Goal: Information Seeking & Learning: Learn about a topic

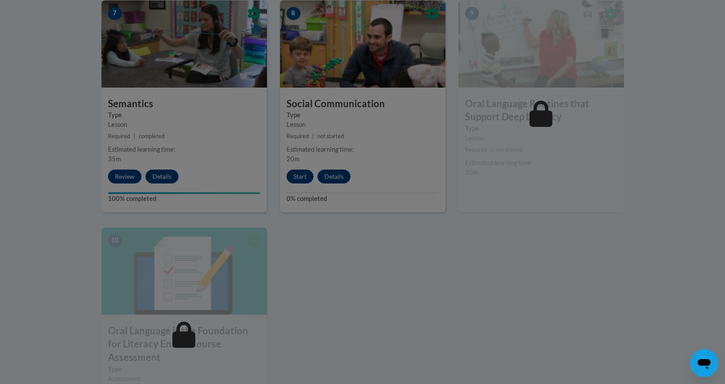
scroll to position [774, 0]
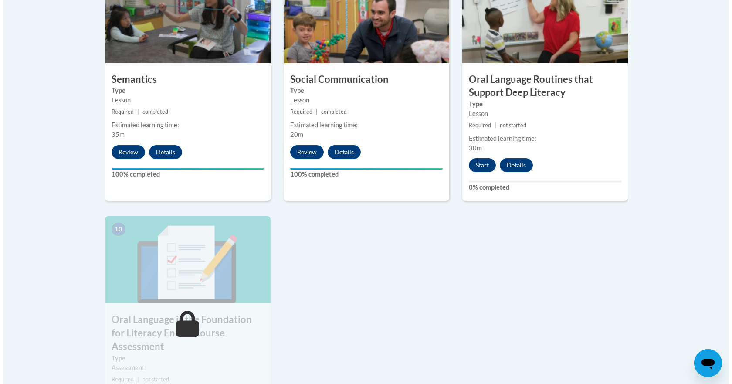
scroll to position [798, 0]
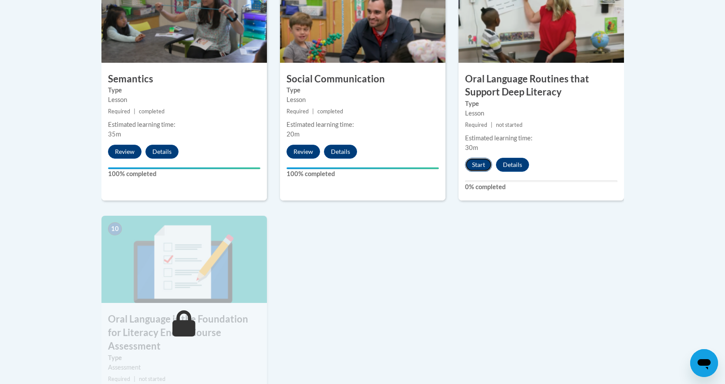
click at [480, 162] on button "Start" at bounding box center [478, 165] width 27 height 14
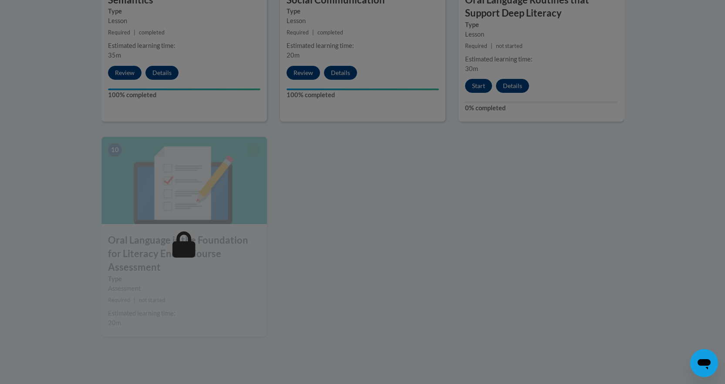
scroll to position [938, 0]
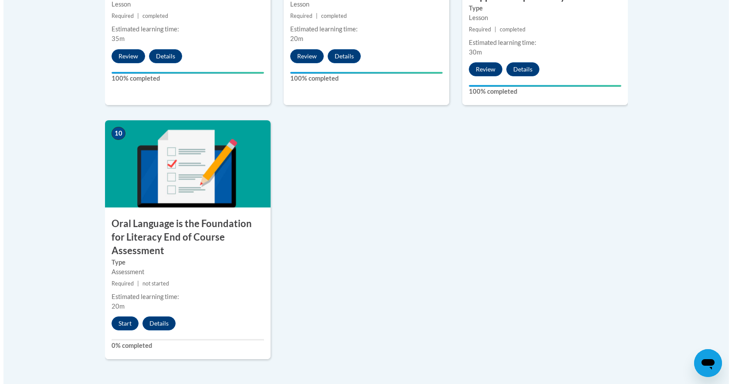
scroll to position [894, 0]
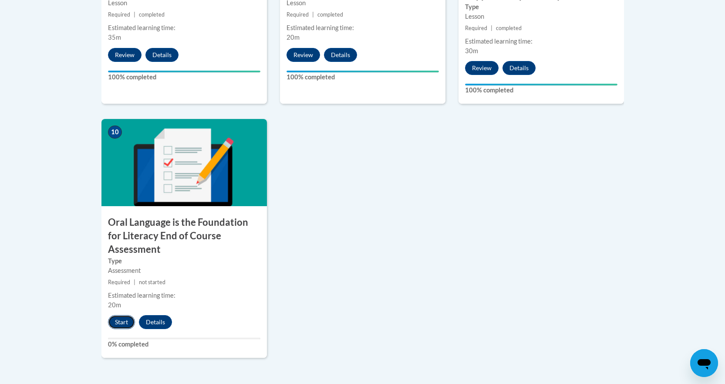
click at [121, 315] on button "Start" at bounding box center [121, 322] width 27 height 14
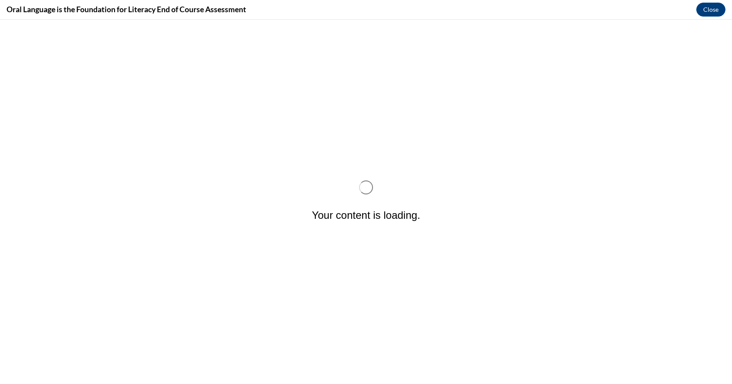
scroll to position [0, 0]
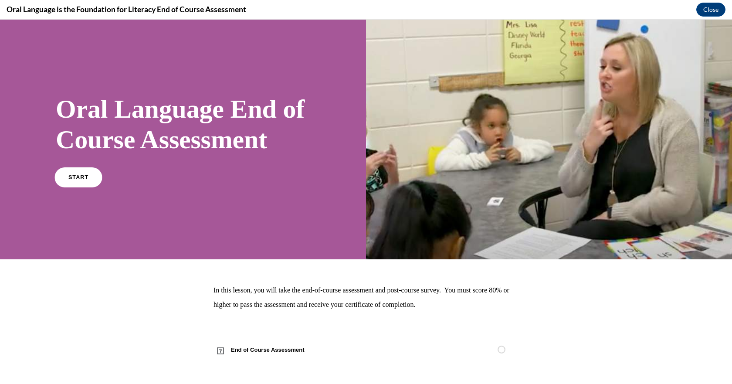
click at [80, 177] on span "START" at bounding box center [78, 177] width 20 height 7
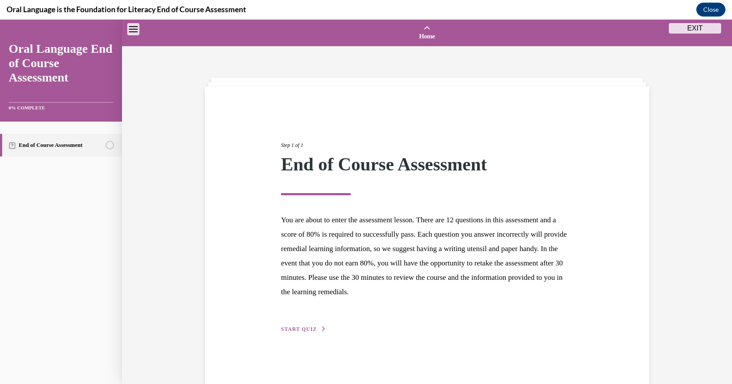
scroll to position [27, 0]
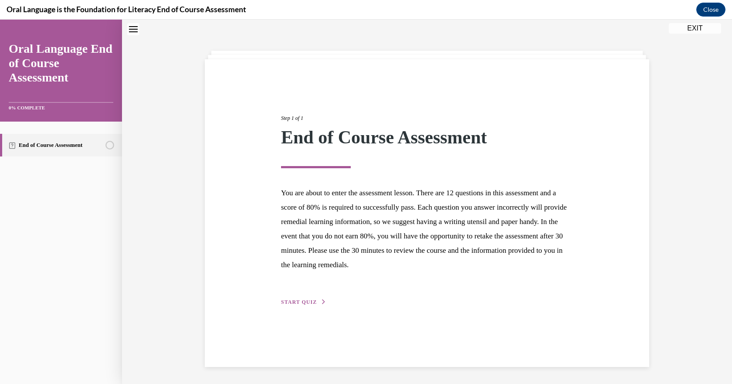
click at [300, 304] on span "START QUIZ" at bounding box center [299, 302] width 36 height 6
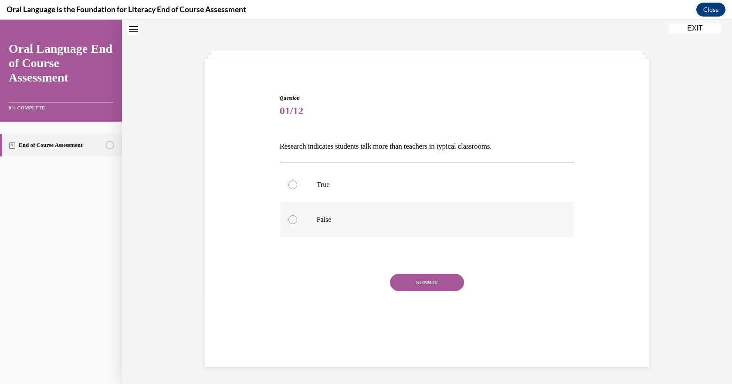
click at [288, 219] on div at bounding box center [292, 219] width 9 height 9
click at [288, 219] on input "False" at bounding box center [292, 219] width 9 height 9
radio input "true"
click at [405, 280] on button "SUBMIT" at bounding box center [427, 281] width 74 height 17
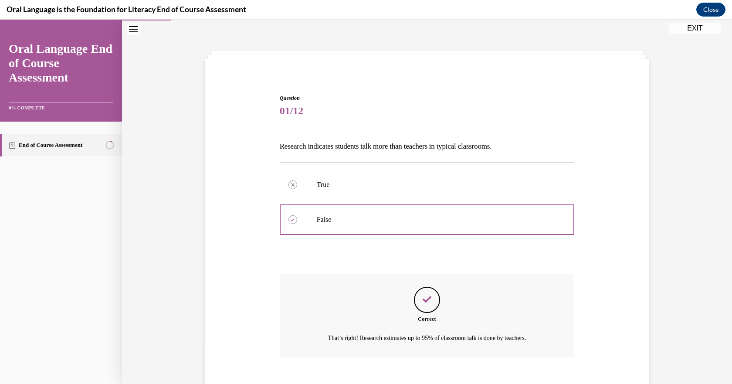
scroll to position [76, 0]
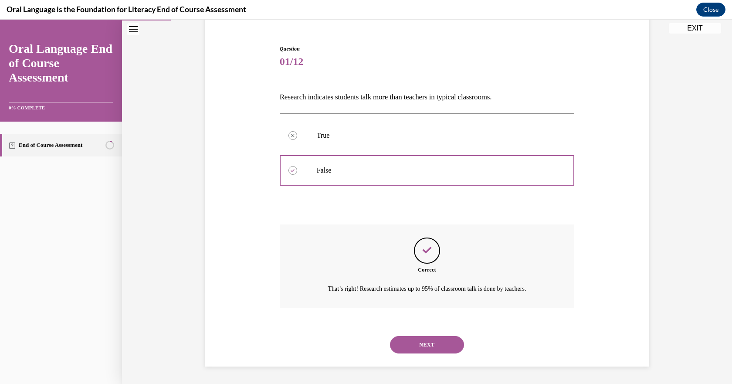
click at [408, 344] on button "NEXT" at bounding box center [427, 344] width 74 height 17
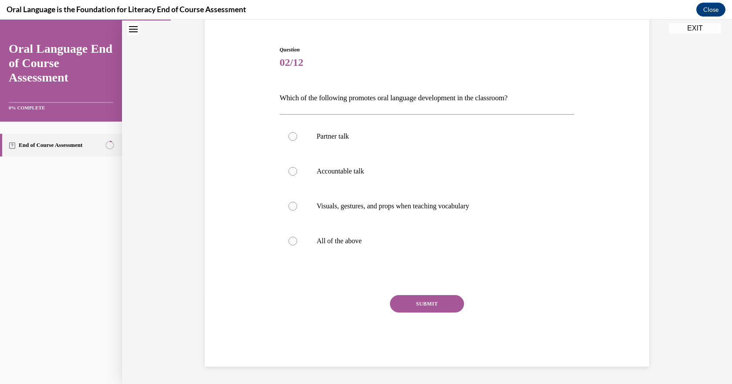
scroll to position [45, 0]
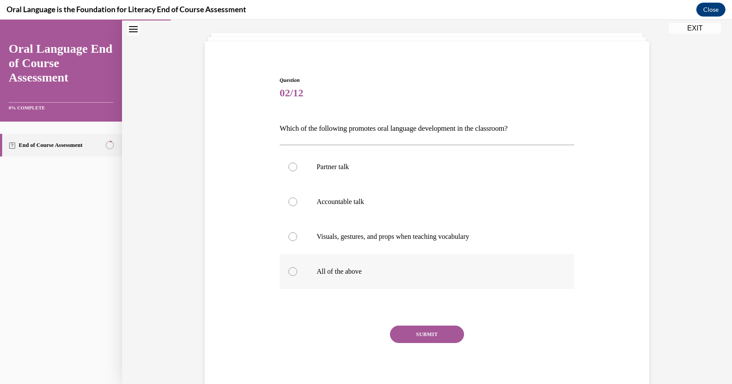
click at [288, 270] on div at bounding box center [292, 271] width 9 height 9
click at [288, 270] on input "All of the above" at bounding box center [292, 271] width 9 height 9
radio input "true"
click at [413, 336] on button "SUBMIT" at bounding box center [427, 333] width 74 height 17
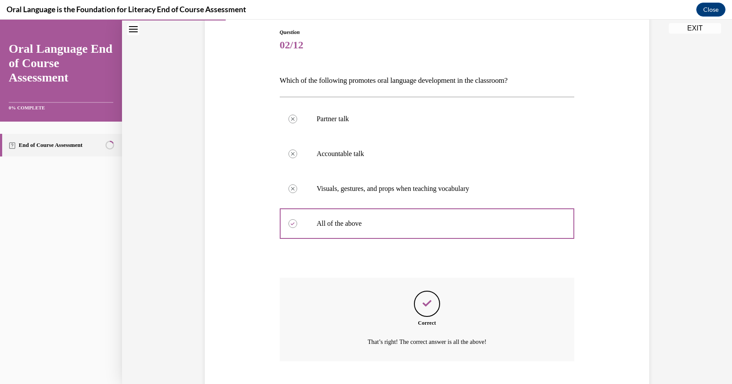
scroll to position [146, 0]
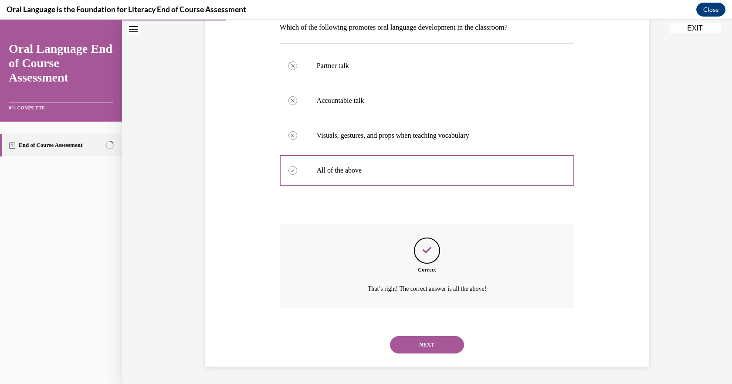
click at [415, 343] on button "NEXT" at bounding box center [427, 344] width 74 height 17
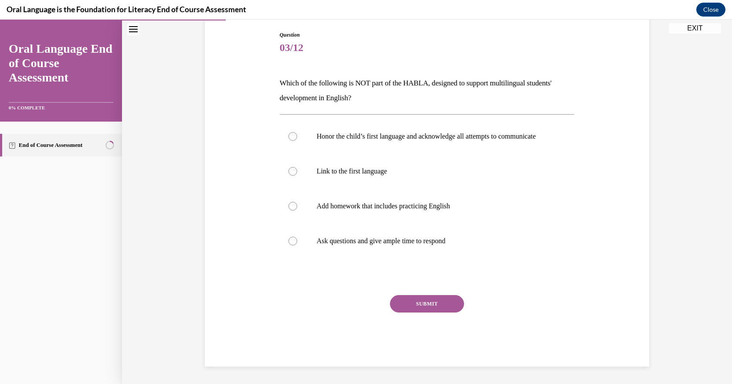
scroll to position [97, 0]
click at [290, 207] on div at bounding box center [292, 206] width 9 height 9
click at [290, 207] on input "Add homework that includes practicing English" at bounding box center [292, 206] width 9 height 9
radio input "true"
click at [421, 308] on button "SUBMIT" at bounding box center [427, 303] width 74 height 17
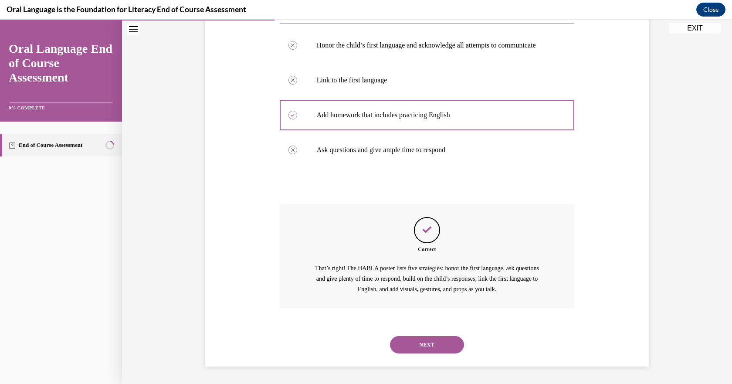
scroll to position [190, 0]
click at [411, 342] on button "NEXT" at bounding box center [427, 344] width 74 height 17
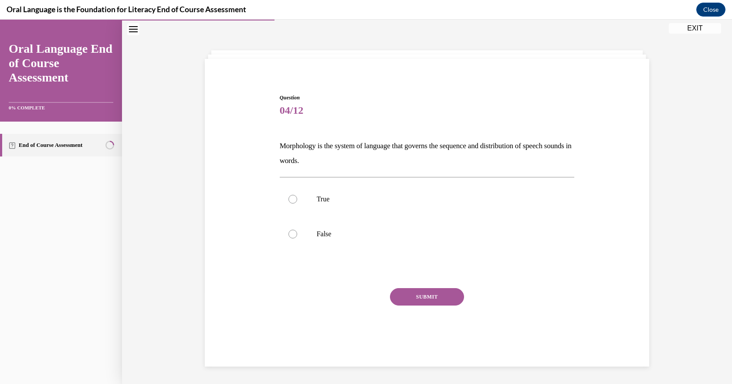
scroll to position [27, 0]
click at [288, 232] on div at bounding box center [292, 233] width 9 height 9
click at [288, 232] on input "False" at bounding box center [292, 233] width 9 height 9
radio input "true"
click at [409, 297] on button "SUBMIT" at bounding box center [427, 296] width 74 height 17
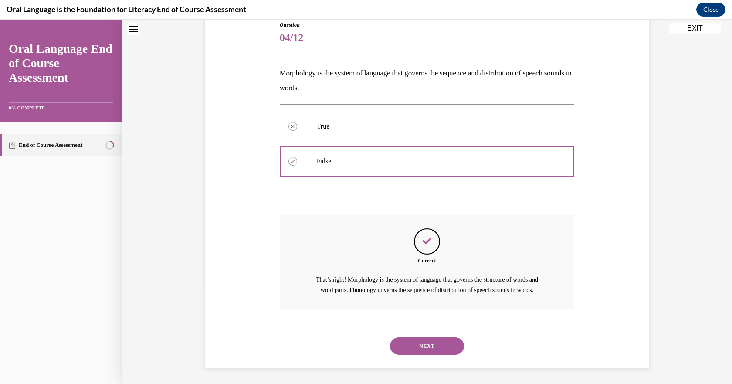
scroll to position [111, 0]
click at [407, 339] on button "NEXT" at bounding box center [427, 344] width 74 height 17
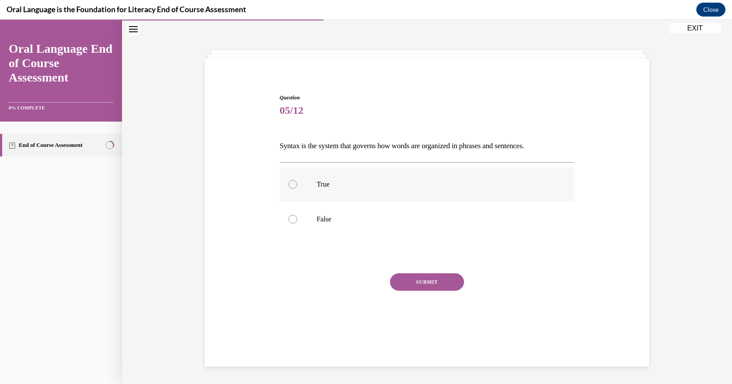
click at [285, 182] on label "True" at bounding box center [427, 184] width 295 height 35
click at [288, 182] on input "True" at bounding box center [292, 184] width 9 height 9
radio input "true"
click at [409, 281] on button "SUBMIT" at bounding box center [427, 281] width 74 height 17
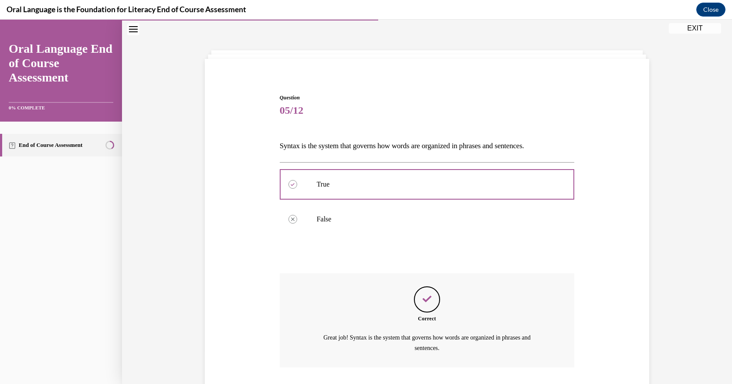
scroll to position [87, 0]
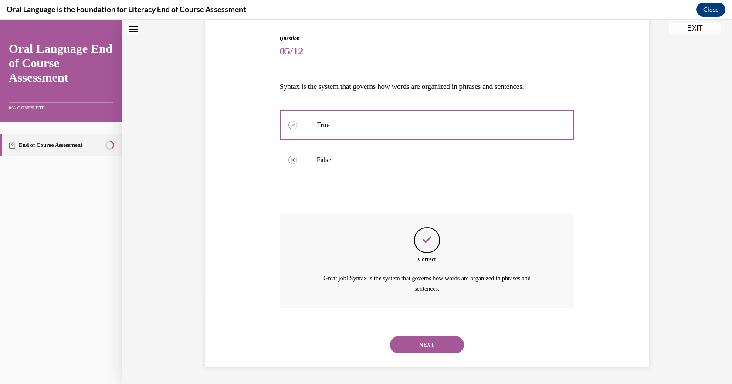
click at [416, 346] on button "NEXT" at bounding box center [427, 344] width 74 height 17
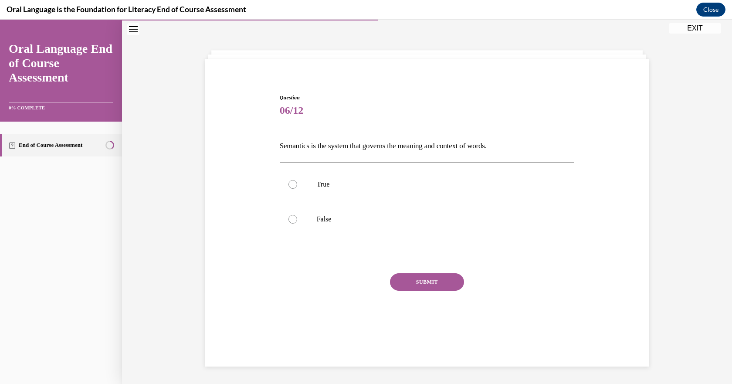
scroll to position [27, 0]
click at [288, 182] on div at bounding box center [292, 184] width 9 height 9
click at [288, 182] on input "True" at bounding box center [292, 184] width 9 height 9
radio input "true"
click at [420, 279] on button "SUBMIT" at bounding box center [427, 281] width 74 height 17
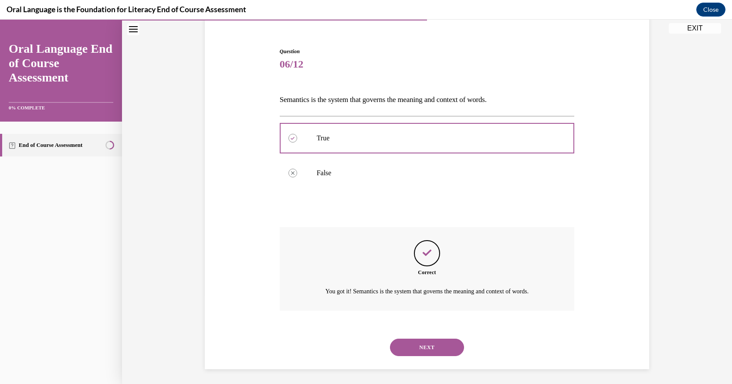
scroll to position [76, 0]
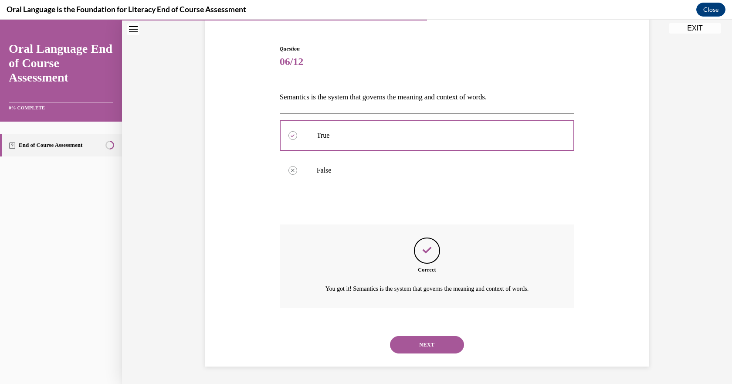
click at [408, 346] on button "NEXT" at bounding box center [427, 344] width 74 height 17
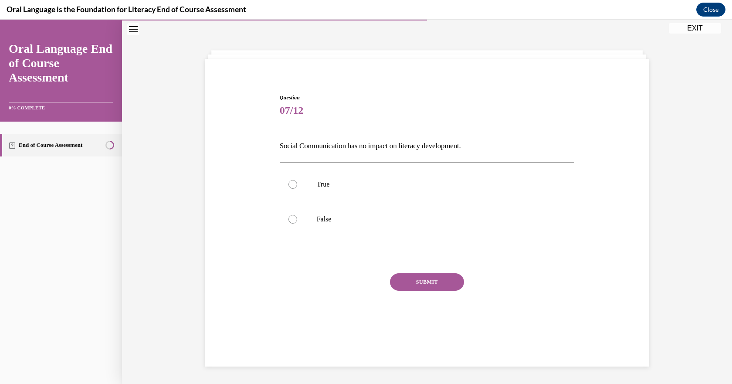
scroll to position [27, 0]
click at [292, 216] on div at bounding box center [292, 219] width 9 height 9
click at [292, 216] on input "False" at bounding box center [292, 219] width 9 height 9
radio input "true"
click at [432, 279] on button "SUBMIT" at bounding box center [427, 281] width 74 height 17
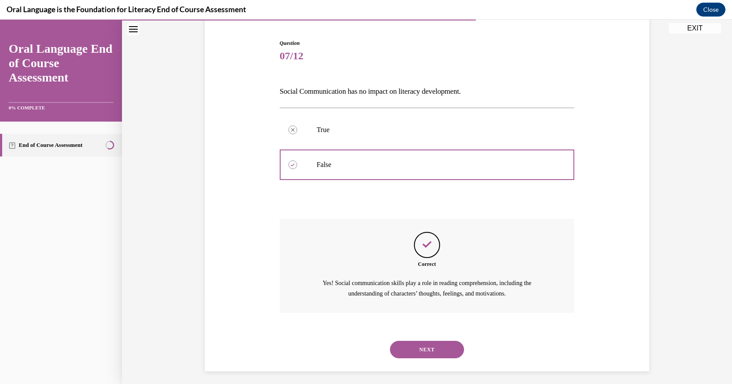
scroll to position [87, 0]
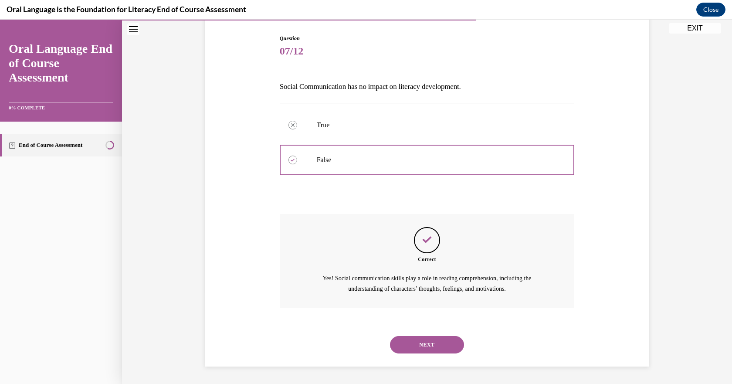
click at [417, 340] on button "NEXT" at bounding box center [427, 344] width 74 height 17
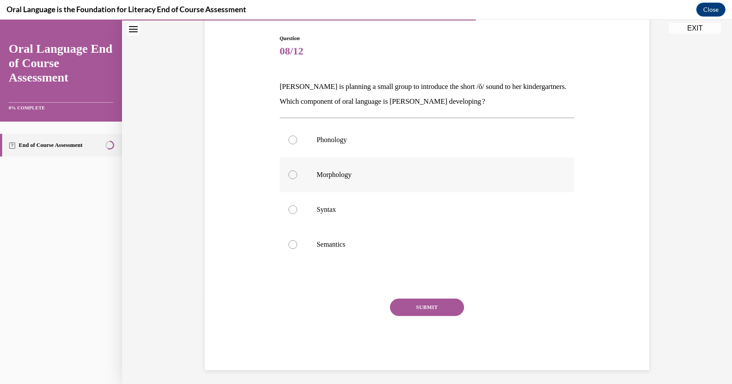
scroll to position [46, 0]
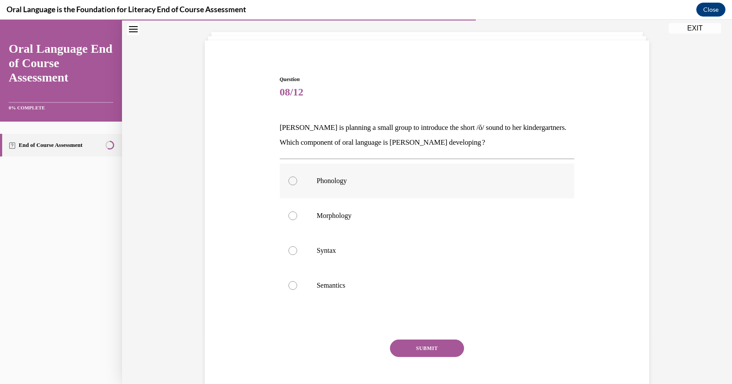
click at [291, 182] on div at bounding box center [292, 180] width 9 height 9
click at [291, 182] on input "Phonology" at bounding box center [292, 180] width 9 height 9
radio input "true"
click at [418, 344] on button "SUBMIT" at bounding box center [427, 347] width 74 height 17
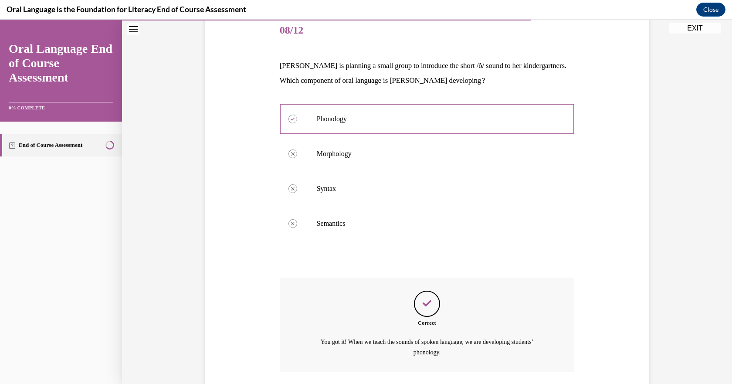
scroll to position [171, 0]
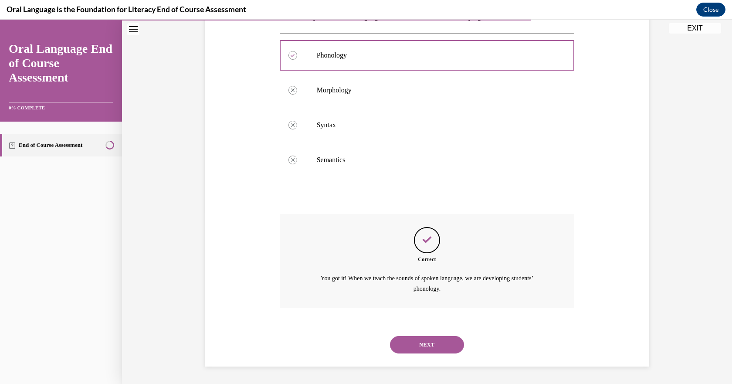
click at [415, 352] on button "NEXT" at bounding box center [427, 344] width 74 height 17
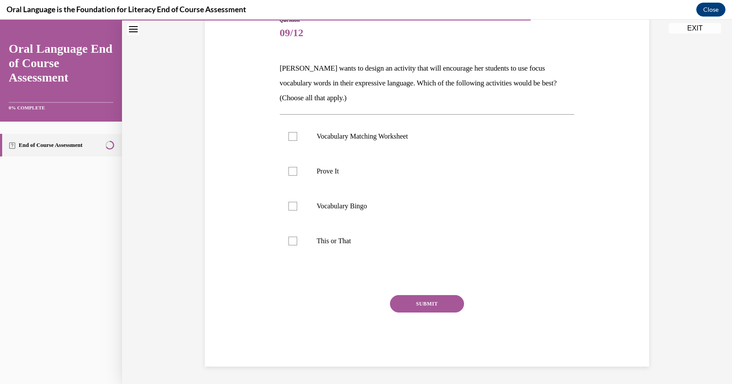
scroll to position [97, 0]
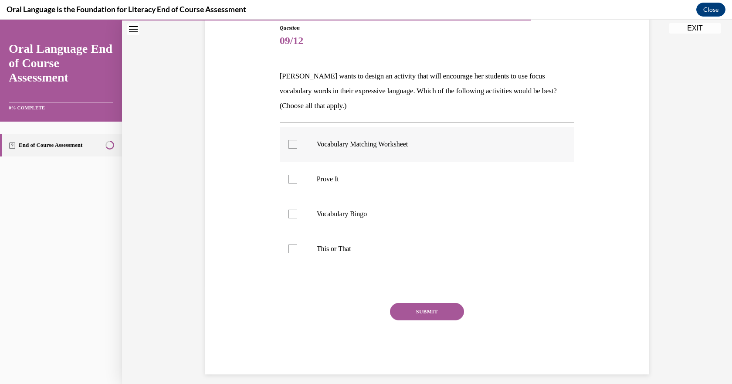
click at [290, 142] on div at bounding box center [292, 144] width 9 height 9
click at [290, 142] on input "Vocabulary Matching Worksheet" at bounding box center [292, 144] width 9 height 9
checkbox input "true"
click at [289, 179] on div at bounding box center [292, 179] width 9 height 9
click at [289, 179] on input "Prove It" at bounding box center [292, 179] width 9 height 9
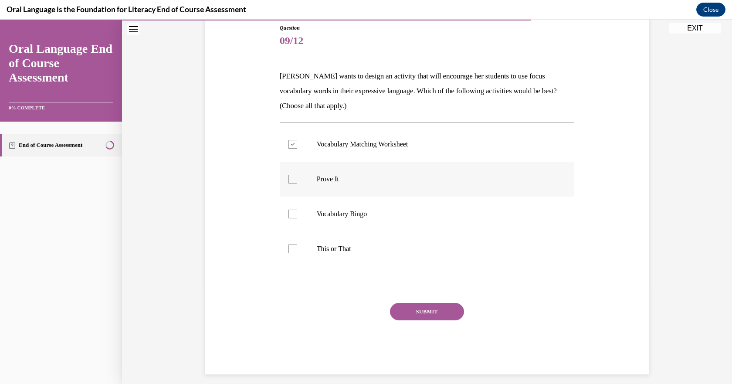
checkbox input "true"
click at [288, 213] on div at bounding box center [292, 213] width 9 height 9
click at [288, 213] on input "Vocabulary Bingo" at bounding box center [292, 213] width 9 height 9
checkbox input "true"
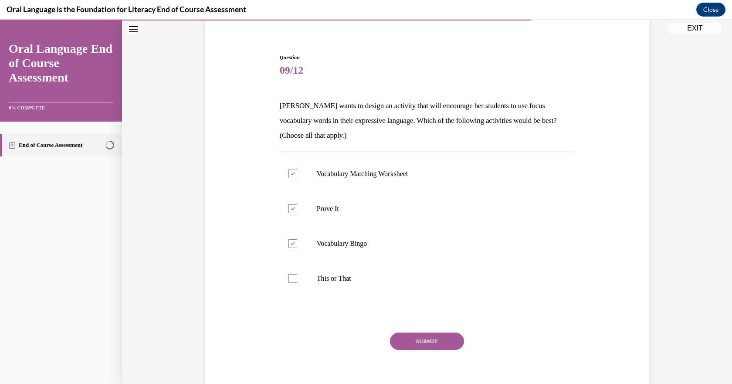
scroll to position [67, 0]
click at [289, 280] on div at bounding box center [292, 278] width 9 height 9
click at [289, 280] on input "This or That" at bounding box center [292, 278] width 9 height 9
checkbox input "true"
click at [426, 341] on button "SUBMIT" at bounding box center [427, 341] width 74 height 17
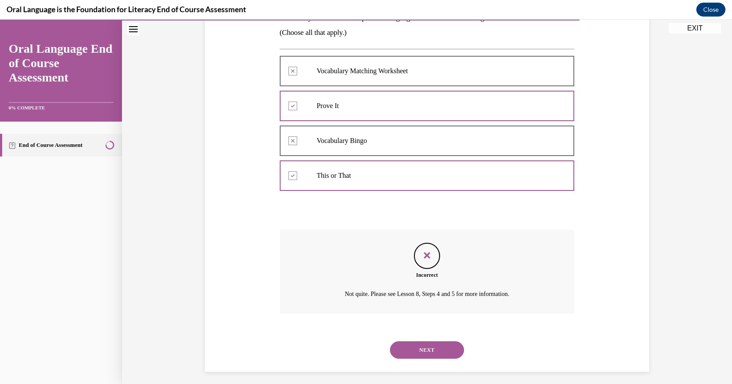
scroll to position [175, 0]
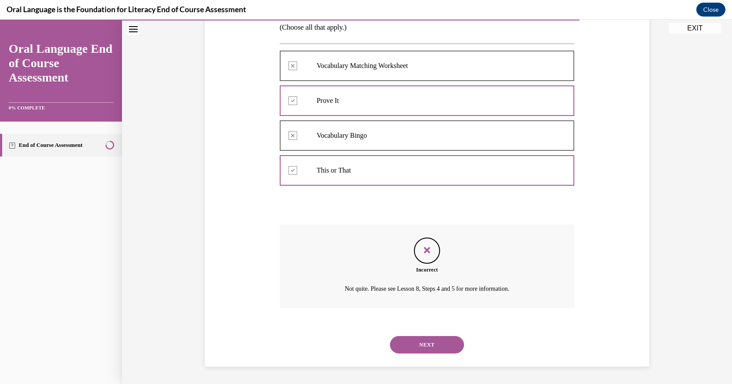
click at [426, 345] on button "NEXT" at bounding box center [427, 344] width 74 height 17
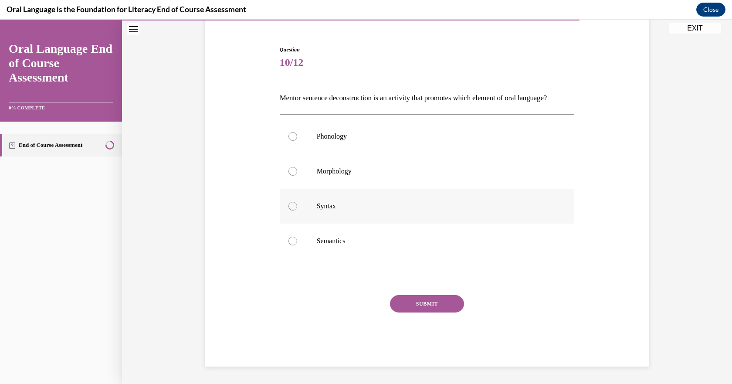
click at [289, 208] on div at bounding box center [292, 206] width 9 height 9
click at [289, 208] on input "Syntax" at bounding box center [292, 206] width 9 height 9
radio input "true"
click at [415, 302] on button "SUBMIT" at bounding box center [427, 303] width 74 height 17
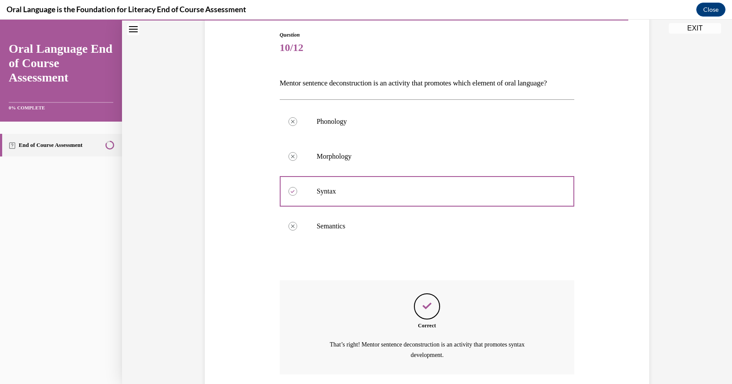
scroll to position [171, 0]
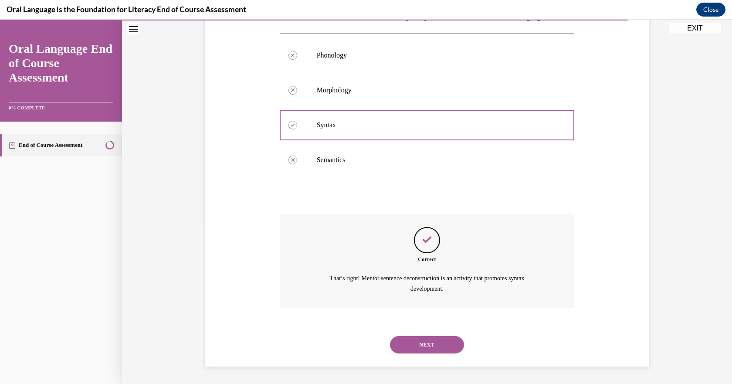
click at [417, 343] on button "NEXT" at bounding box center [427, 344] width 74 height 17
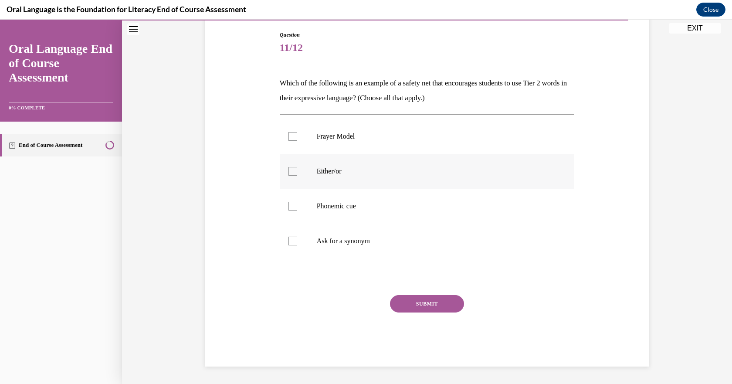
click at [288, 174] on div at bounding box center [292, 171] width 9 height 9
click at [288, 174] on input "Either/or" at bounding box center [292, 171] width 9 height 9
checkbox input "true"
click at [288, 205] on div at bounding box center [292, 206] width 9 height 9
click at [288, 205] on input "Phonemic cue" at bounding box center [292, 206] width 9 height 9
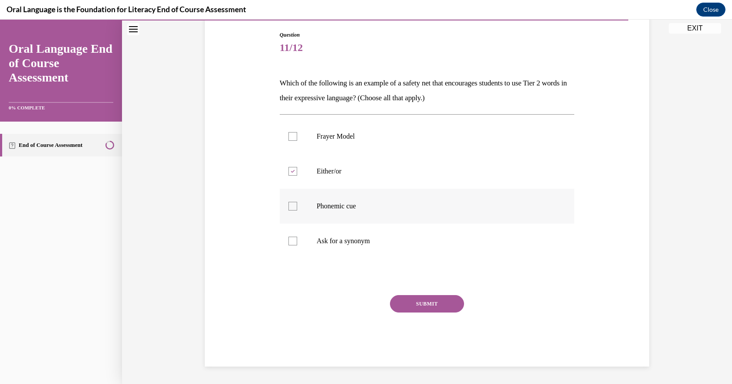
checkbox input "true"
click at [288, 241] on div at bounding box center [292, 240] width 9 height 9
click at [288, 241] on input "Ask for a synonym" at bounding box center [292, 240] width 9 height 9
checkbox input "true"
click at [415, 303] on button "SUBMIT" at bounding box center [427, 303] width 74 height 17
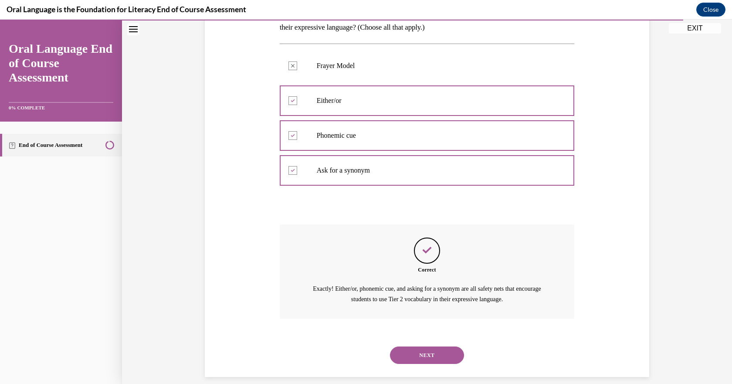
scroll to position [171, 0]
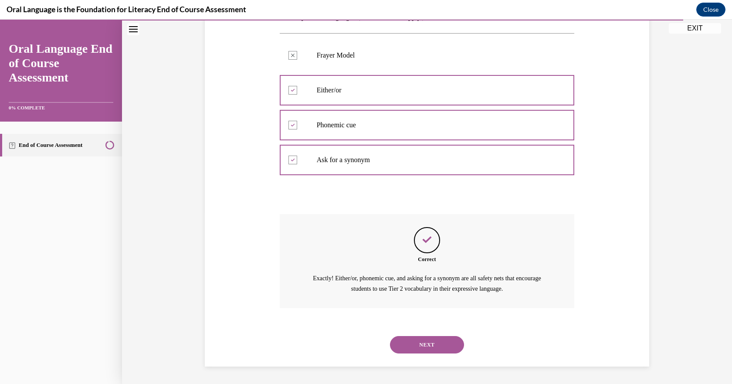
click at [416, 341] on button "NEXT" at bounding box center [427, 344] width 74 height 17
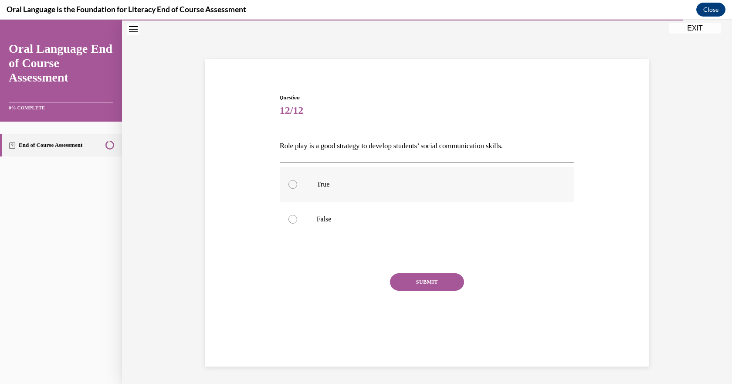
click at [290, 182] on div at bounding box center [292, 184] width 9 height 9
click at [290, 182] on input "True" at bounding box center [292, 184] width 9 height 9
radio input "true"
click at [413, 279] on button "SUBMIT" at bounding box center [427, 281] width 74 height 17
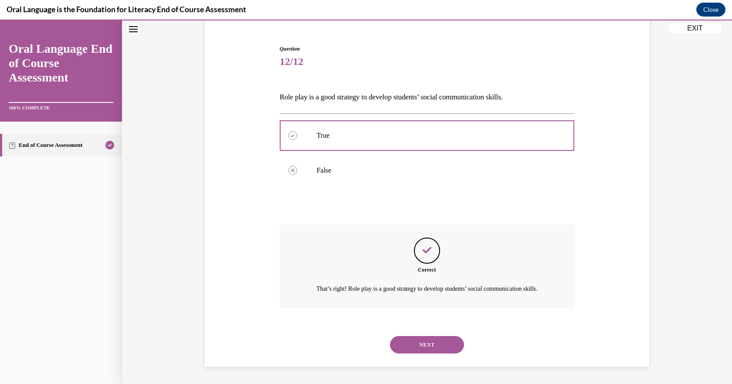
scroll to position [87, 0]
click at [416, 339] on button "NEXT" at bounding box center [427, 344] width 74 height 17
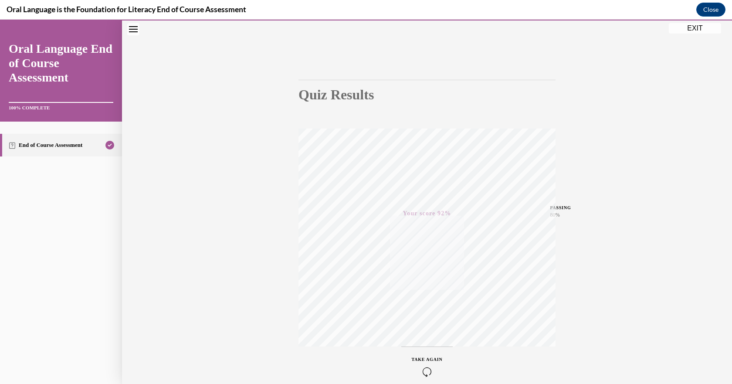
scroll to position [82, 0]
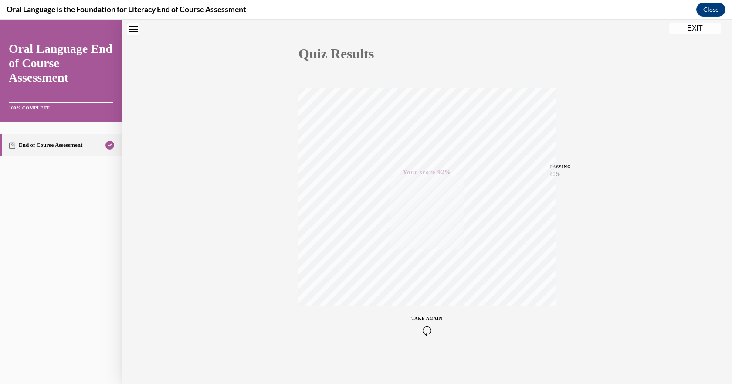
click at [694, 30] on button "EXIT" at bounding box center [694, 28] width 52 height 10
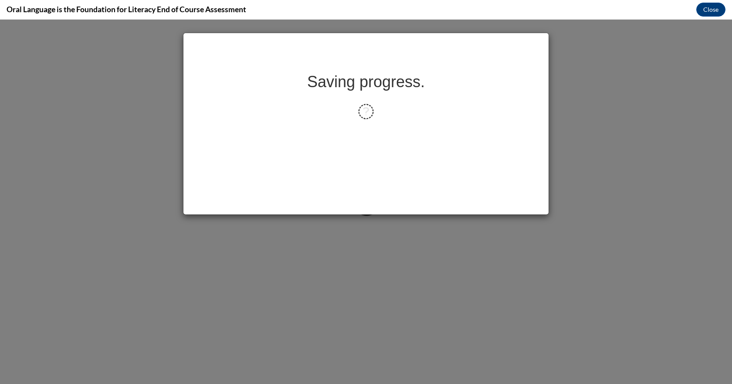
scroll to position [0, 0]
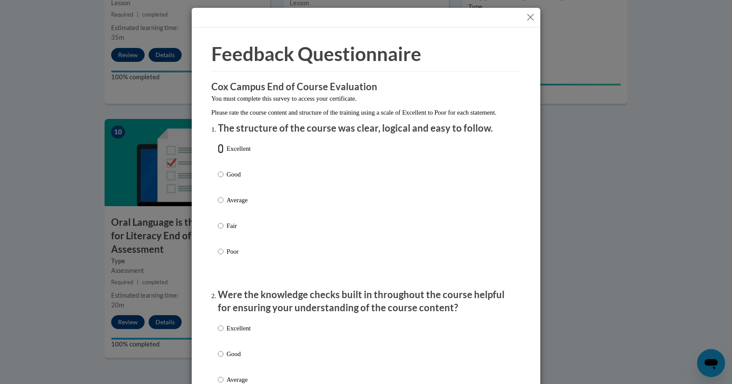
click at [219, 153] on input "Excellent" at bounding box center [221, 149] width 6 height 10
radio input "true"
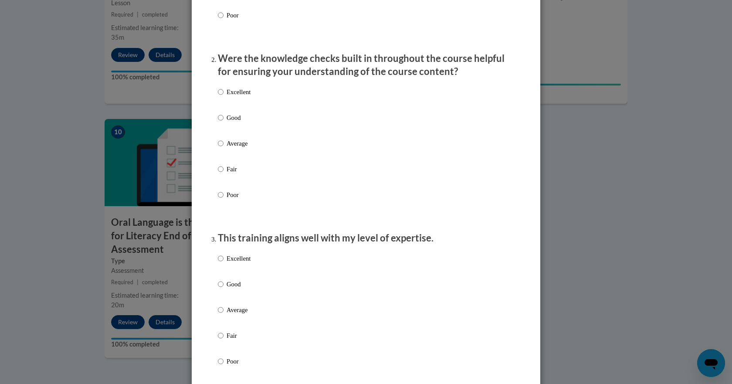
scroll to position [236, 0]
click at [220, 127] on label "Good" at bounding box center [234, 124] width 33 height 24
click at [220, 122] on input "Good" at bounding box center [221, 117] width 6 height 10
radio input "true"
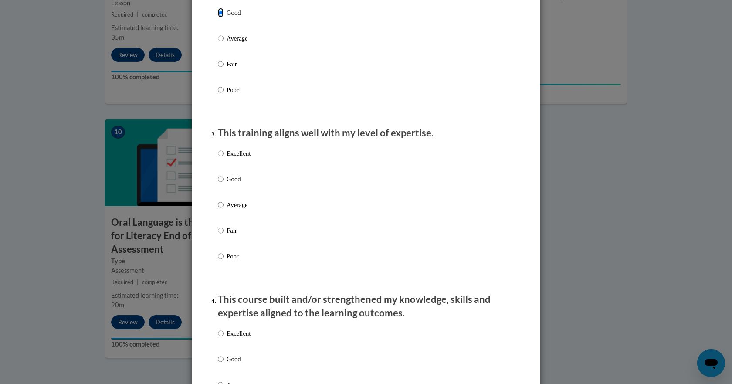
scroll to position [378, 0]
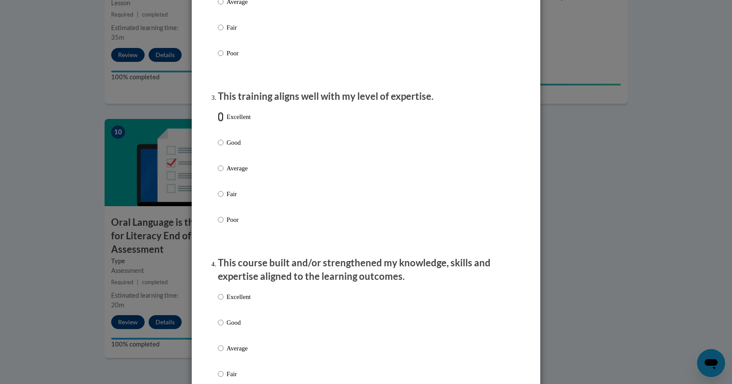
click at [218, 121] on input "Excellent" at bounding box center [221, 117] width 6 height 10
radio input "true"
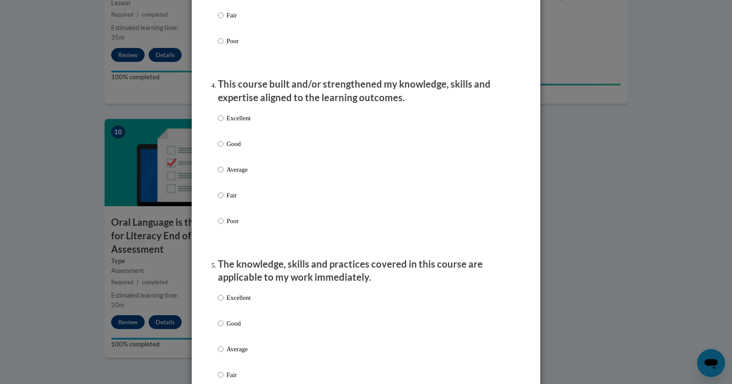
scroll to position [557, 0]
click at [218, 122] on input "Excellent" at bounding box center [221, 118] width 6 height 10
radio input "true"
click at [218, 302] on input "Excellent" at bounding box center [221, 297] width 6 height 10
radio input "true"
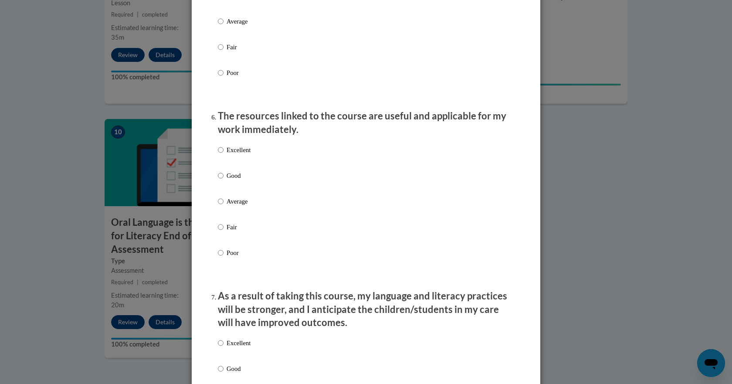
scroll to position [921, 0]
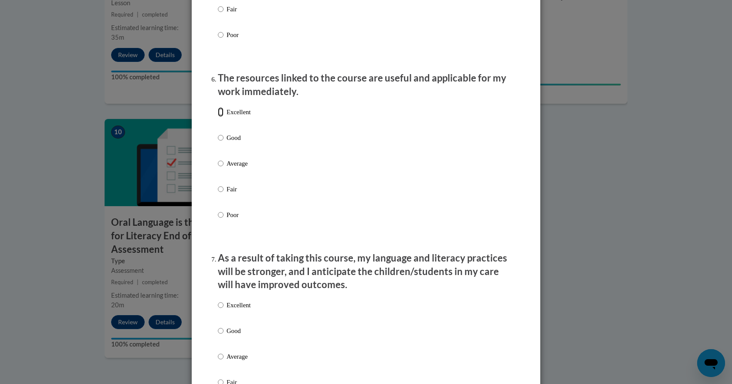
click at [218, 117] on input "Excellent" at bounding box center [221, 112] width 6 height 10
radio input "true"
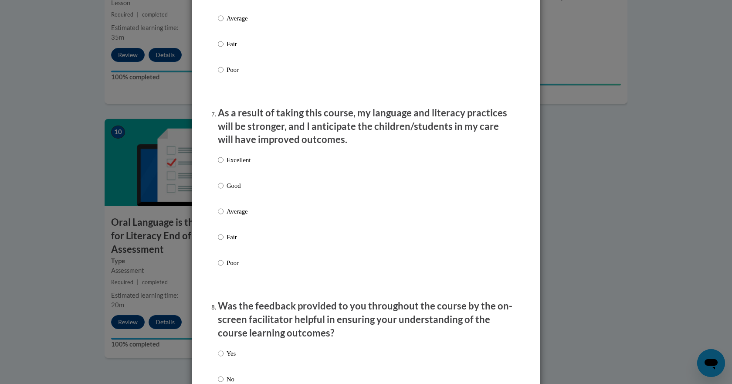
scroll to position [1067, 0]
click at [219, 164] on input "Excellent" at bounding box center [221, 160] width 6 height 10
radio input "true"
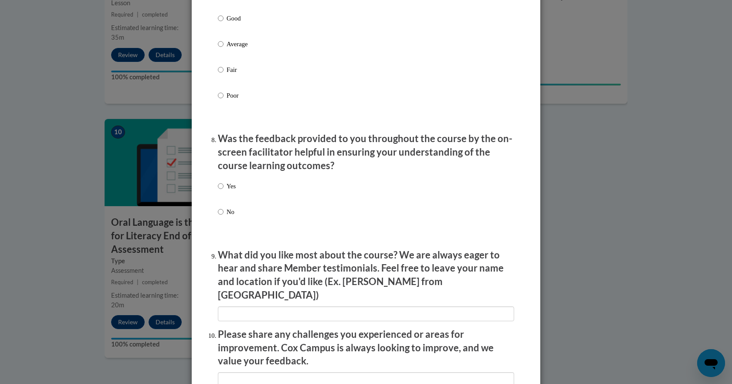
scroll to position [1234, 0]
click at [220, 190] on input "Yes" at bounding box center [221, 186] width 6 height 10
radio input "true"
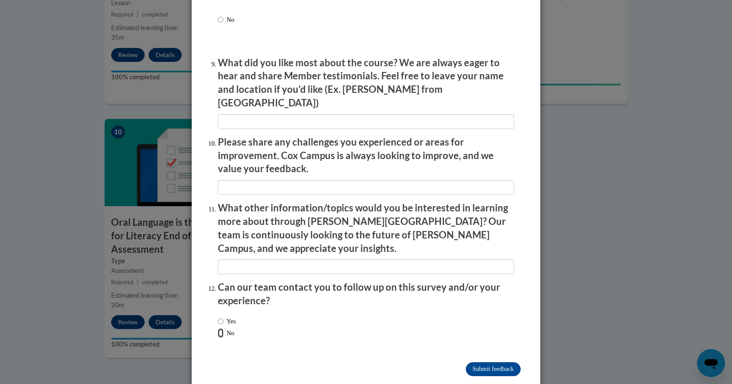
click at [219, 328] on input "No" at bounding box center [221, 333] width 6 height 10
radio input "true"
click at [498, 362] on input "Submit feedback" at bounding box center [493, 369] width 55 height 14
click at [487, 362] on input "Submitting" at bounding box center [493, 369] width 55 height 14
click at [485, 362] on input "Submitting" at bounding box center [493, 369] width 55 height 14
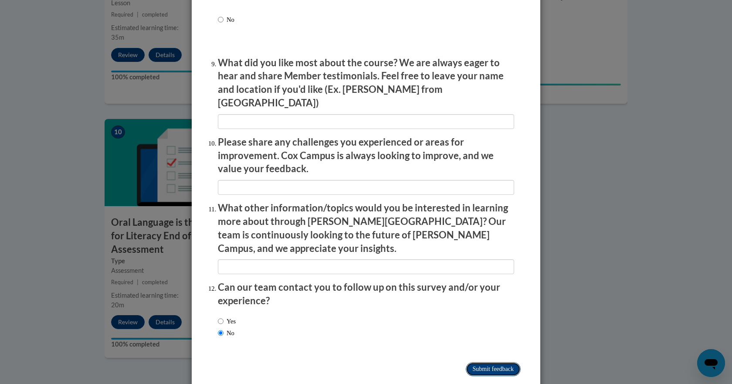
click at [481, 362] on input "Submitting" at bounding box center [493, 369] width 55 height 14
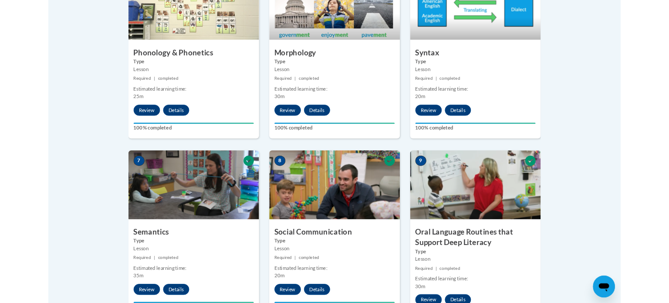
scroll to position [583, 0]
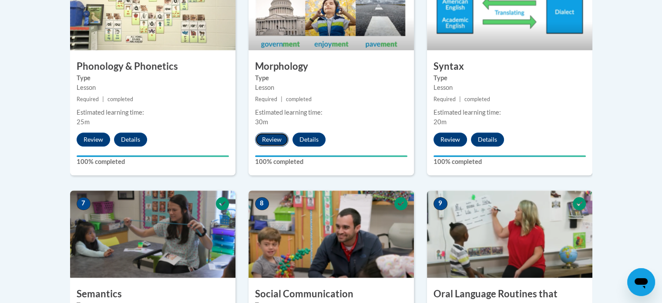
click at [274, 137] on button "Review" at bounding box center [272, 139] width 34 height 14
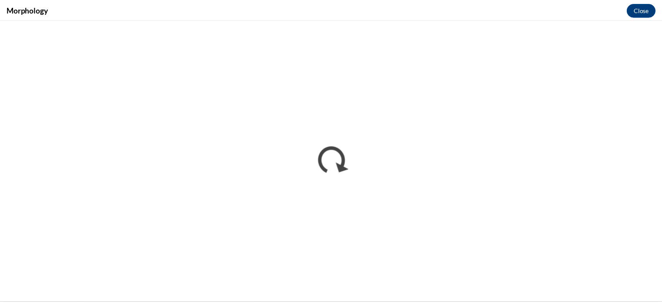
scroll to position [0, 0]
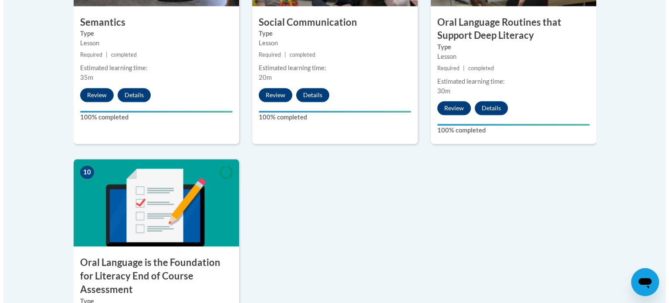
scroll to position [855, 0]
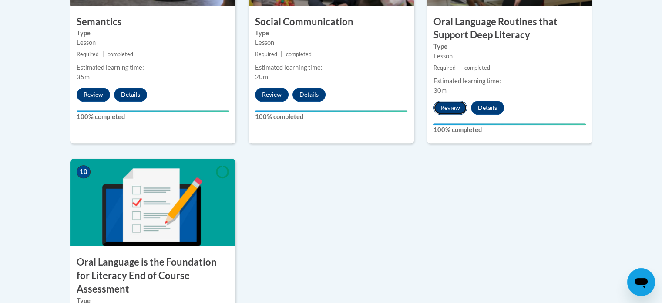
click at [447, 107] on button "Review" at bounding box center [451, 108] width 34 height 14
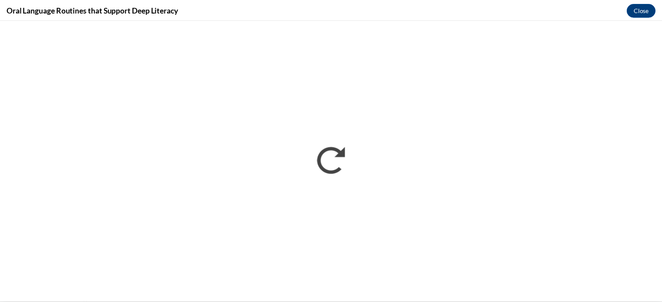
scroll to position [0, 0]
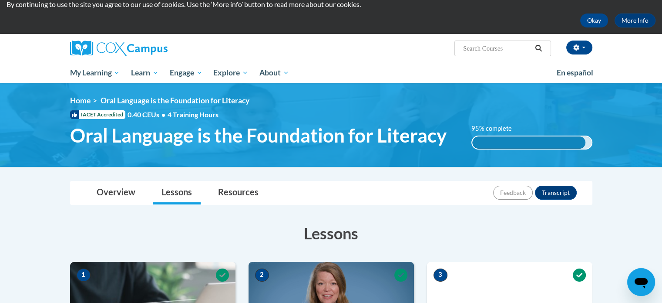
scroll to position [31, 0]
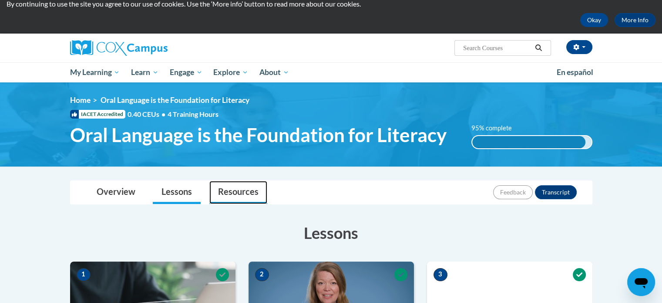
click at [246, 195] on link "Resources" at bounding box center [238, 192] width 58 height 23
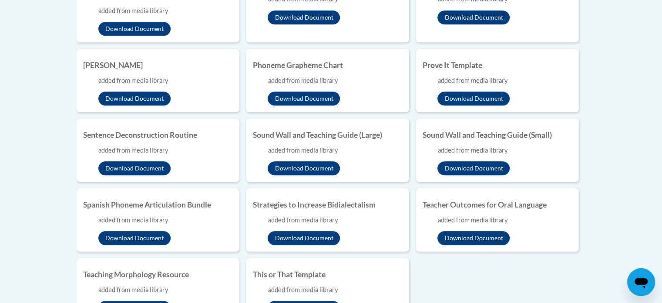
scroll to position [787, 0]
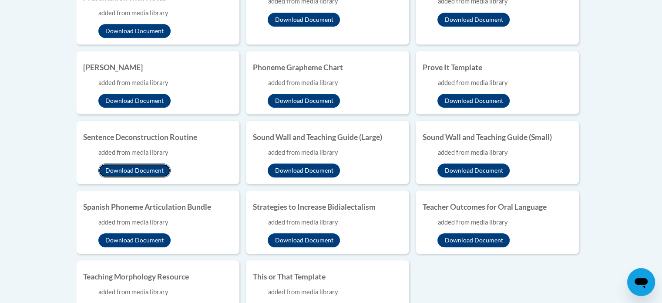
click at [127, 171] on button "Download Document" at bounding box center [134, 170] width 72 height 14
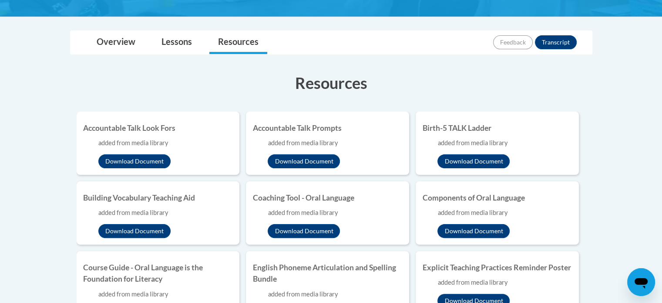
scroll to position [181, 0]
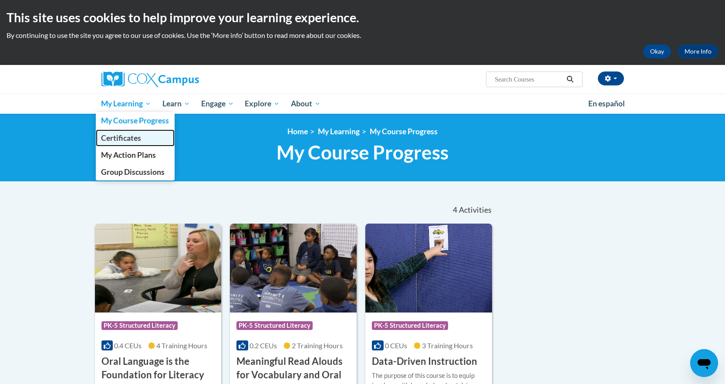
click at [130, 137] on span "Certificates" at bounding box center [121, 137] width 40 height 9
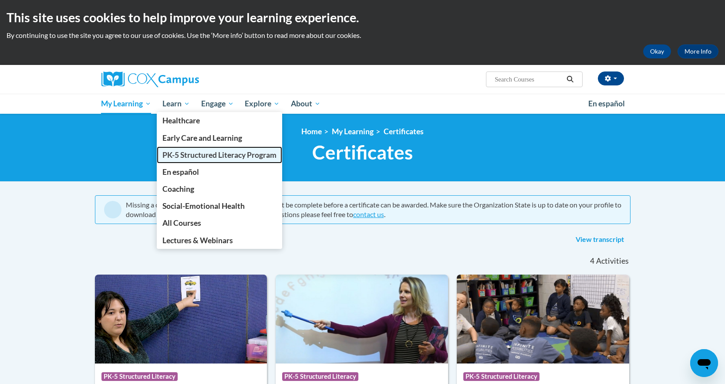
click at [209, 155] on span "PK-5 Structured Literacy Program" at bounding box center [219, 154] width 114 height 9
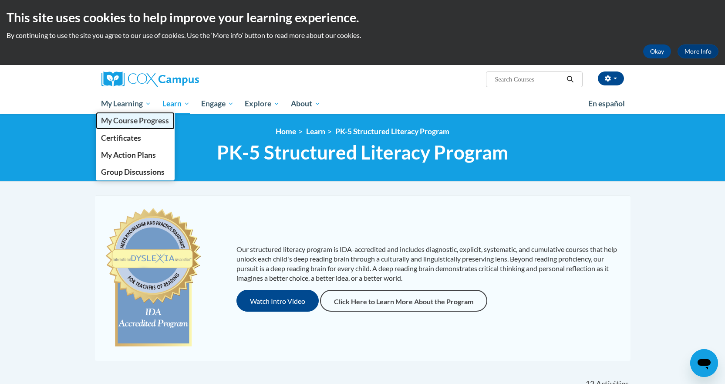
click at [140, 124] on span "My Course Progress" at bounding box center [135, 120] width 68 height 9
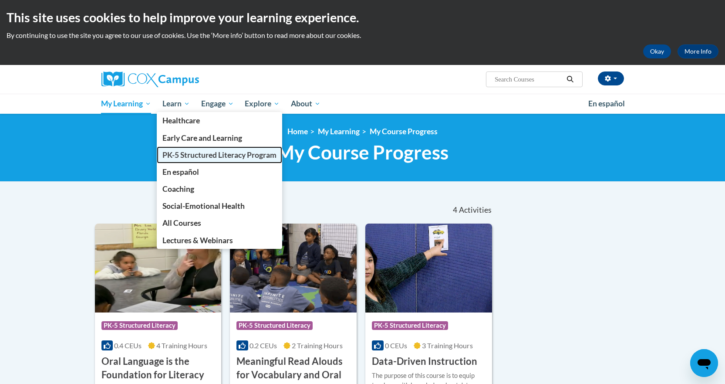
click at [207, 157] on span "PK-5 Structured Literacy Program" at bounding box center [219, 154] width 114 height 9
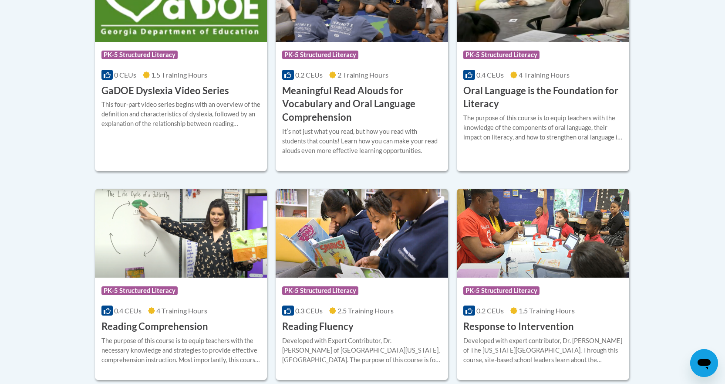
scroll to position [658, 0]
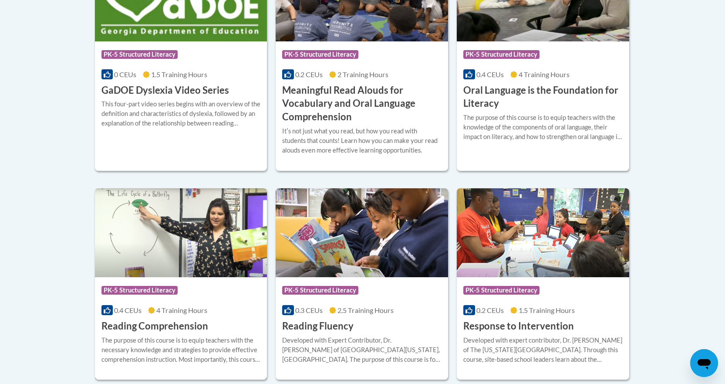
click at [193, 237] on img at bounding box center [181, 232] width 172 height 89
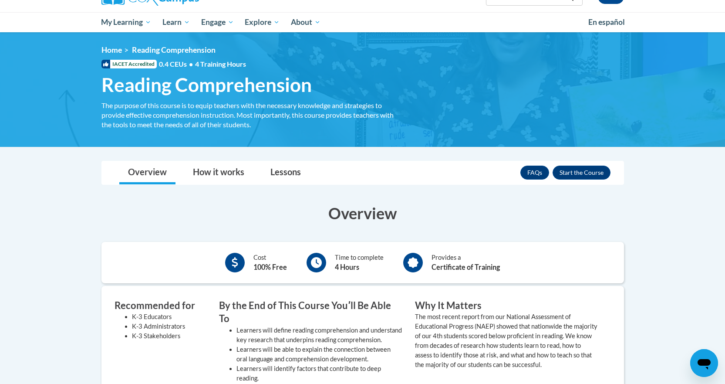
scroll to position [81, 0]
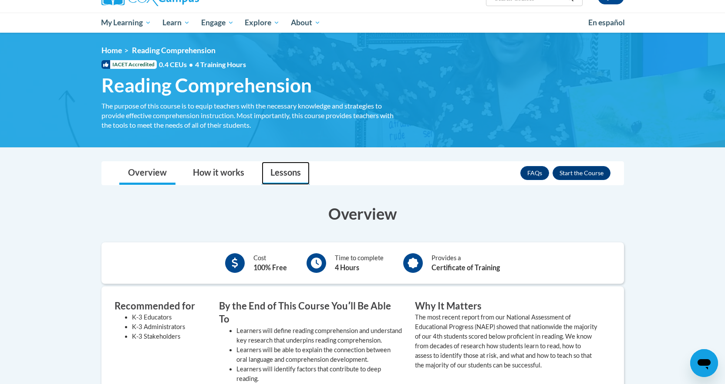
click at [280, 172] on link "Lessons" at bounding box center [286, 173] width 48 height 23
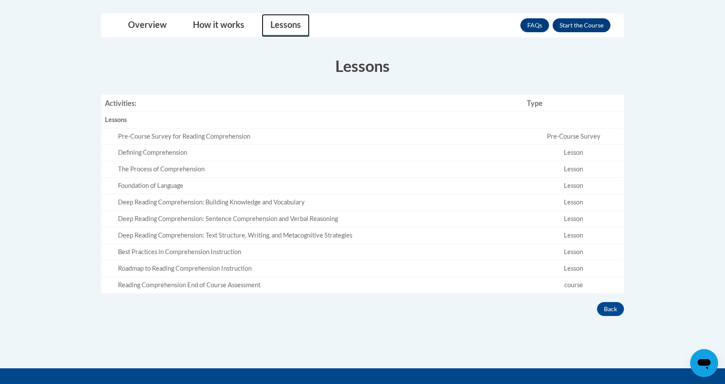
scroll to position [229, 0]
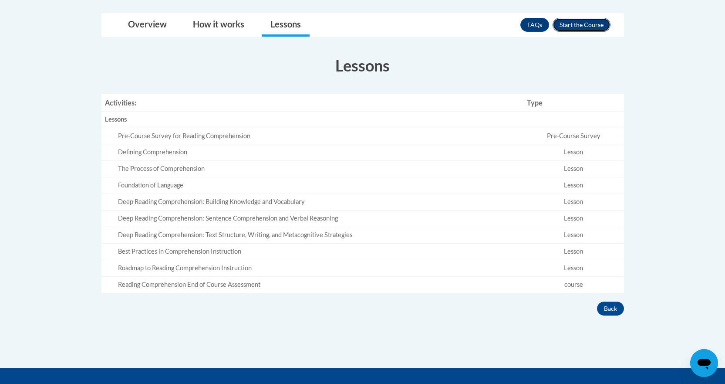
click at [589, 20] on button "Enroll" at bounding box center [582, 25] width 58 height 14
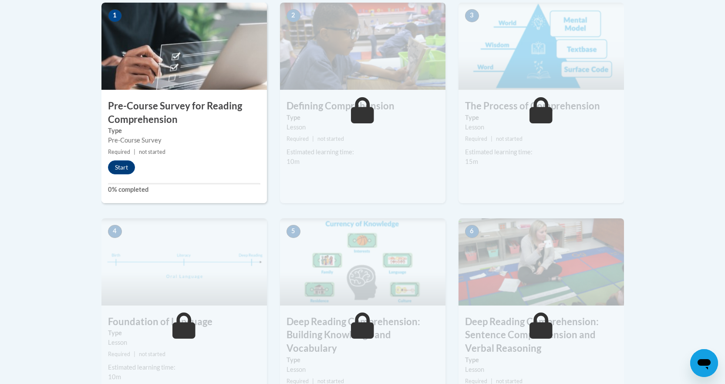
scroll to position [296, 0]
